Goal: Check status: Check status

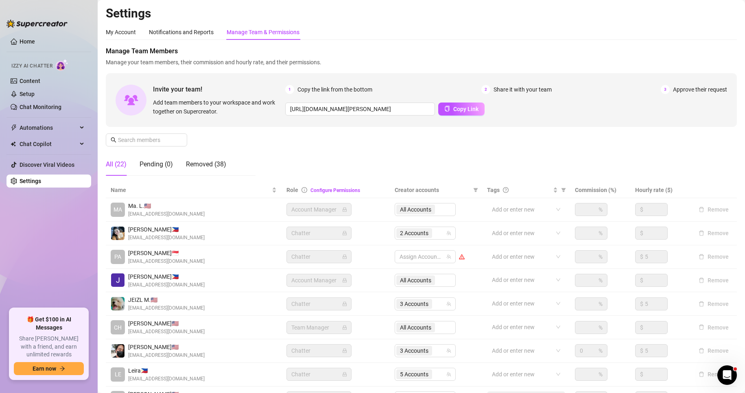
scroll to position [87, 0]
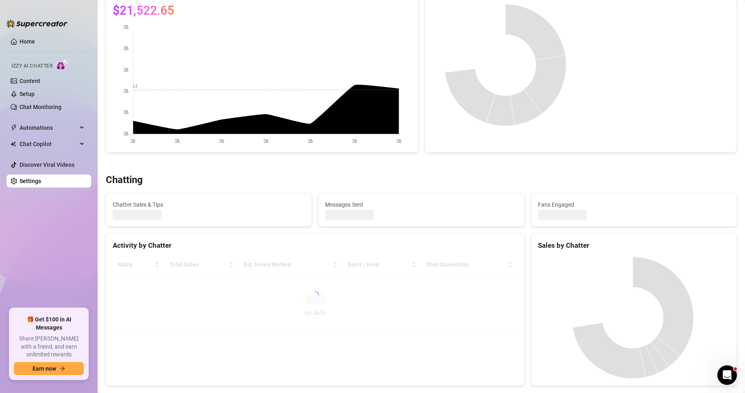
scroll to position [74, 0]
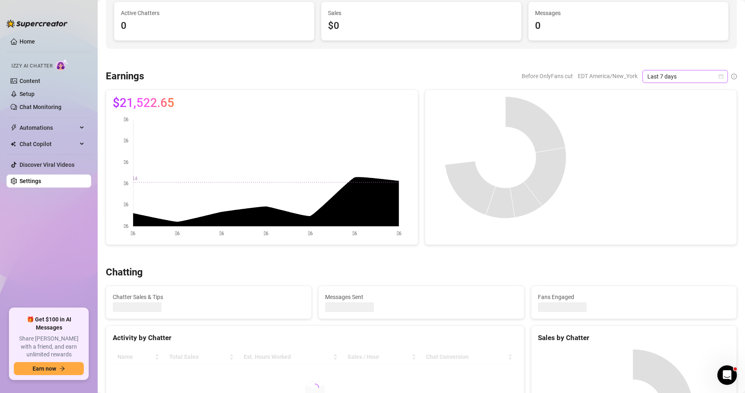
click at [675, 78] on span "Last 7 days" at bounding box center [685, 76] width 76 height 12
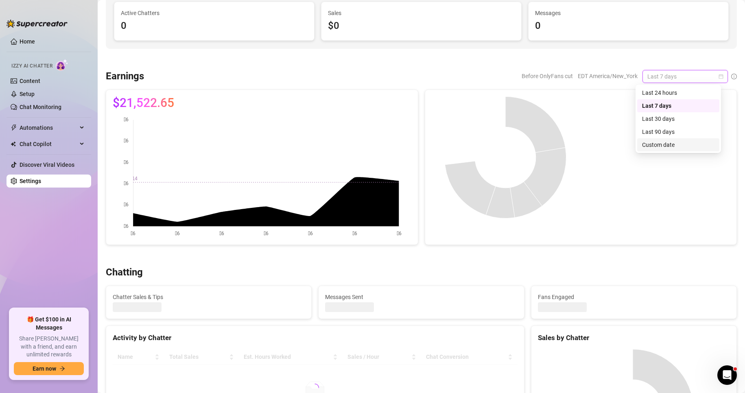
click at [672, 144] on div "Custom date" at bounding box center [678, 144] width 72 height 9
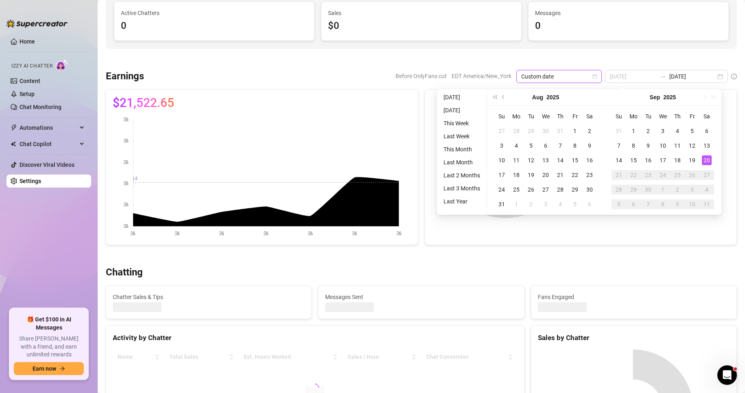
type input "[DATE]"
click at [707, 161] on div "20" at bounding box center [707, 160] width 10 height 10
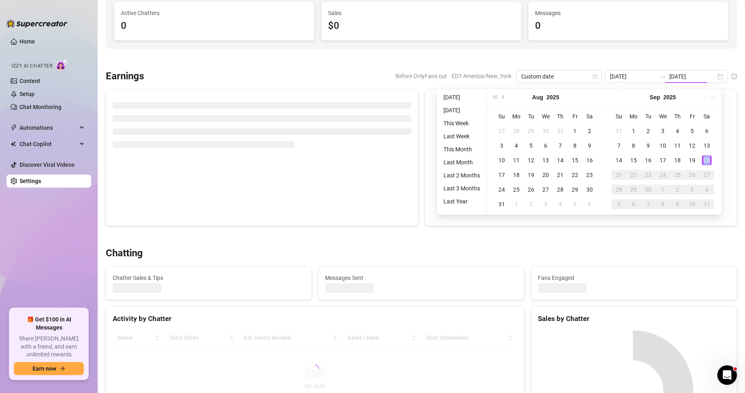
type input "[DATE]"
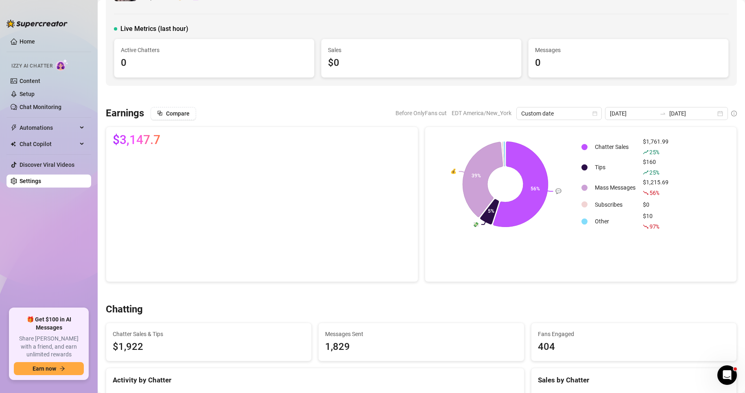
scroll to position [33, 0]
